Goal: Navigation & Orientation: Find specific page/section

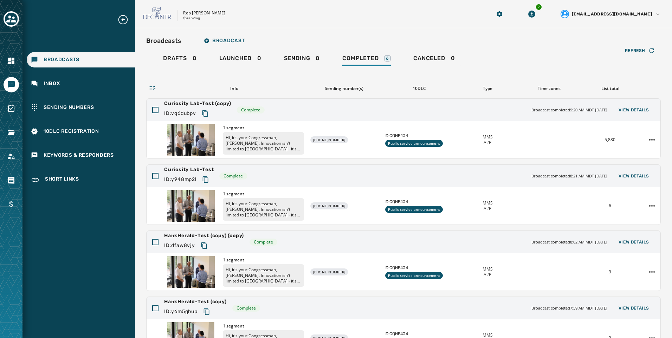
click at [78, 72] on div "Broadcasts Inbox Sending Numbers 10DLC Registration Keywords & Responders Short…" at bounding box center [78, 101] width 112 height 174
click at [80, 82] on div "Inbox" at bounding box center [81, 83] width 108 height 15
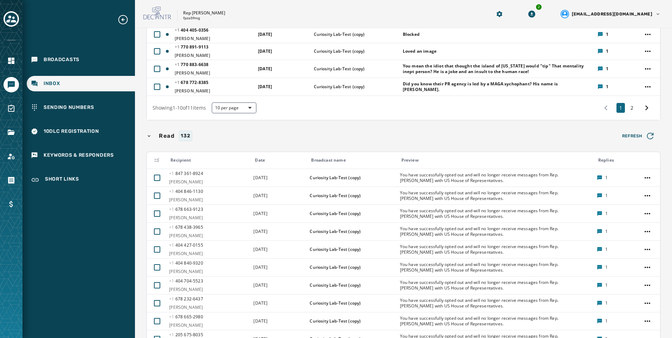
scroll to position [307, 0]
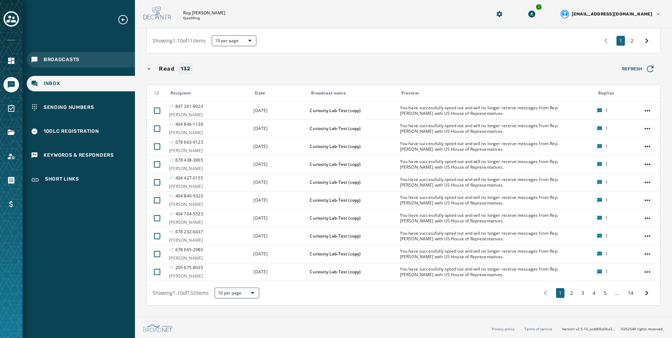
click at [71, 60] on span "Broadcasts" at bounding box center [62, 59] width 36 height 7
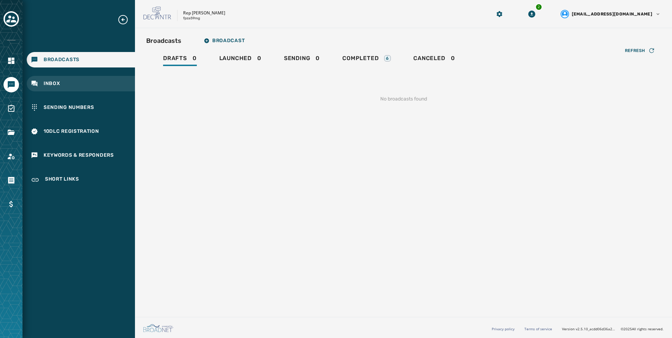
click at [120, 89] on div "Inbox" at bounding box center [81, 83] width 108 height 15
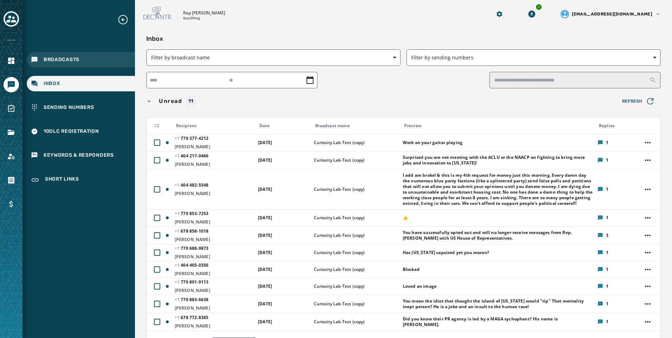
click at [66, 58] on span "Broadcasts" at bounding box center [62, 59] width 36 height 7
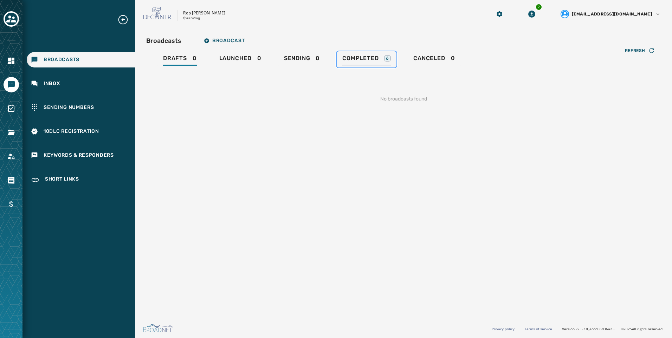
click at [362, 60] on span "Completed" at bounding box center [360, 58] width 36 height 7
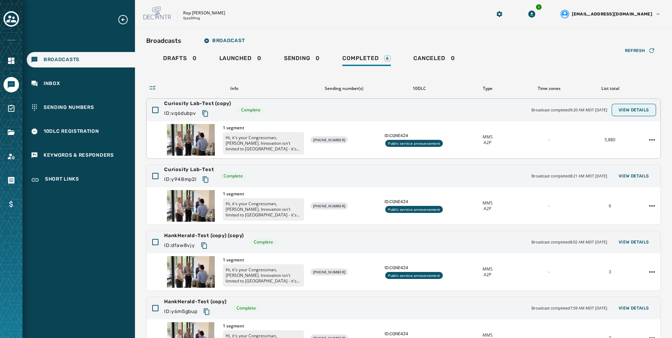
click at [640, 110] on span "View Details" at bounding box center [633, 110] width 31 height 6
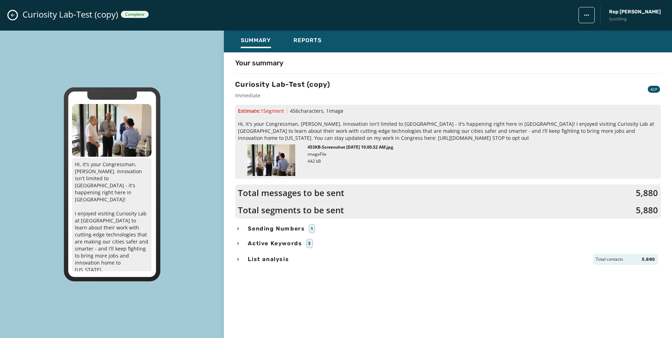
scroll to position [31, 0]
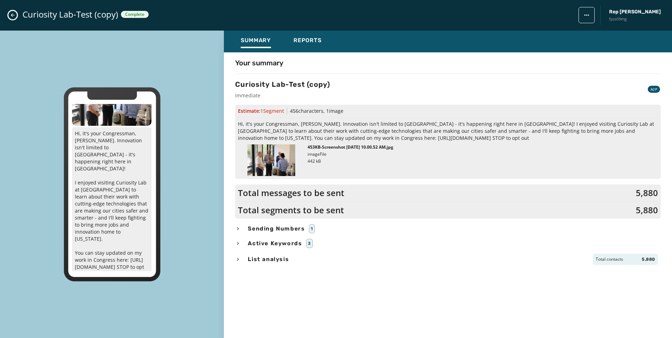
click at [275, 244] on span "Active Keywords" at bounding box center [274, 243] width 57 height 8
click at [14, 15] on icon "Close admin drawer" at bounding box center [13, 15] width 6 height 6
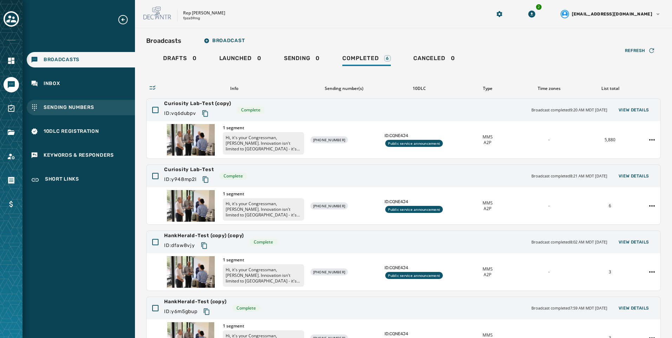
click at [84, 103] on div "Sending Numbers" at bounding box center [81, 107] width 108 height 15
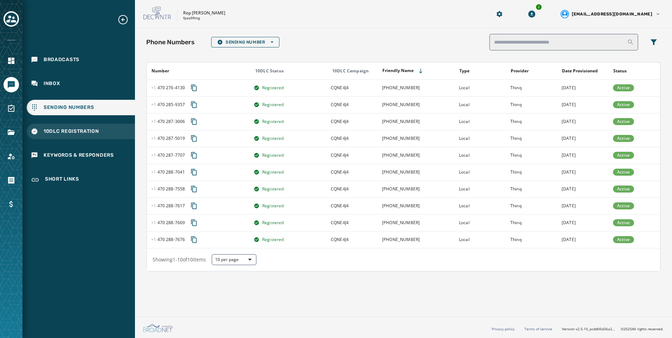
click at [103, 136] on div "10DLC Registration" at bounding box center [81, 131] width 108 height 15
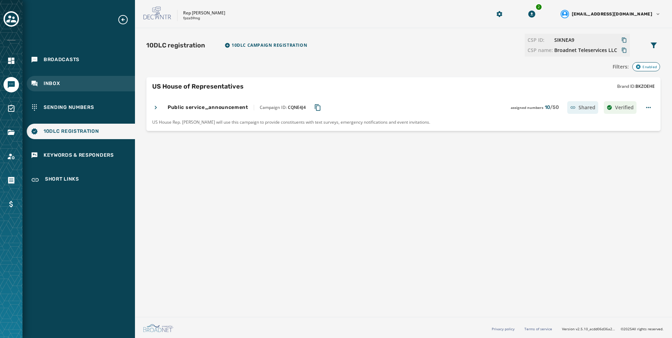
click at [86, 82] on div "Inbox" at bounding box center [81, 83] width 108 height 15
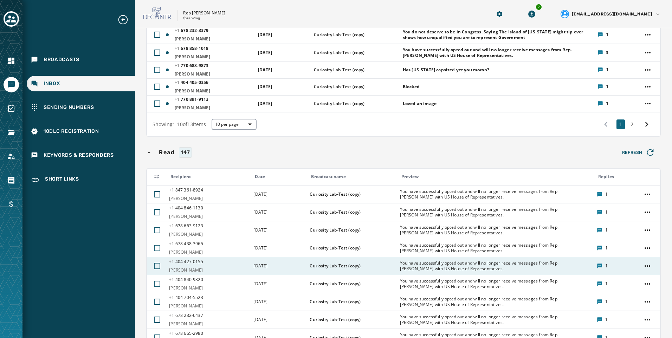
scroll to position [131, 0]
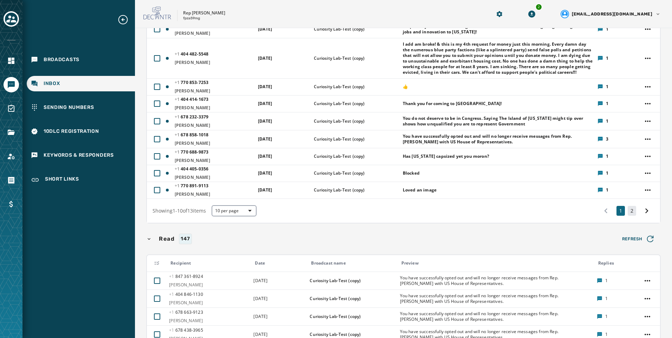
click at [629, 216] on button "2" at bounding box center [632, 211] width 8 height 10
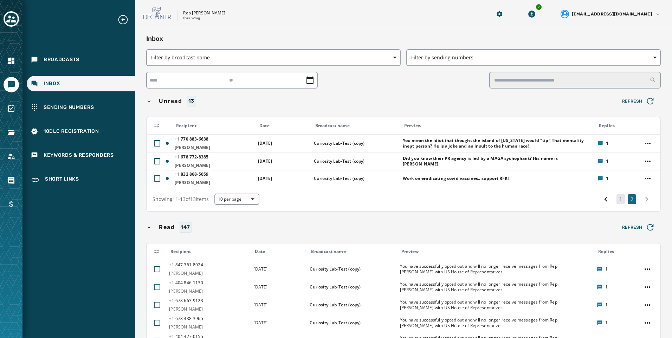
click at [616, 202] on button "1" at bounding box center [620, 199] width 8 height 10
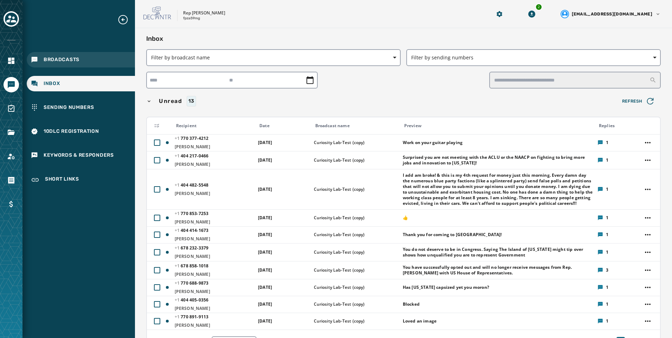
click at [73, 54] on div "Broadcasts" at bounding box center [81, 59] width 108 height 15
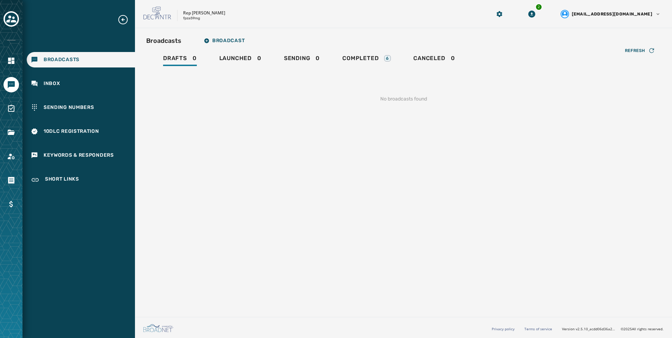
click at [404, 58] on div "Drafts 0 Launched 0 Sending 0 Completed 6 Canceled 0" at bounding box center [403, 59] width 514 height 16
click at [381, 58] on div "Completed 6" at bounding box center [366, 60] width 48 height 11
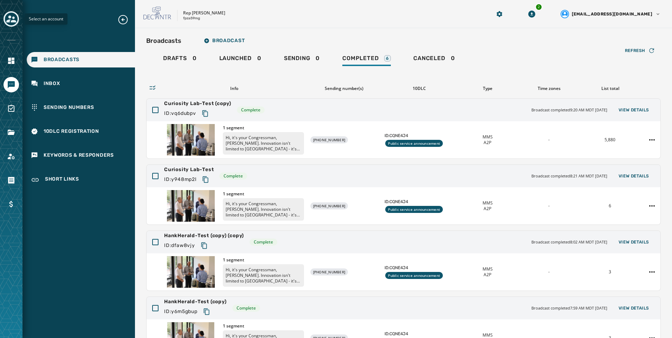
click at [16, 22] on icon "Toggle account select drawer" at bounding box center [11, 18] width 10 height 7
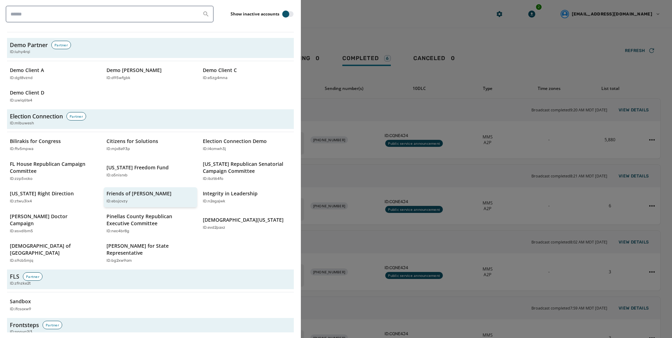
scroll to position [878, 0]
